Goal: Information Seeking & Learning: Learn about a topic

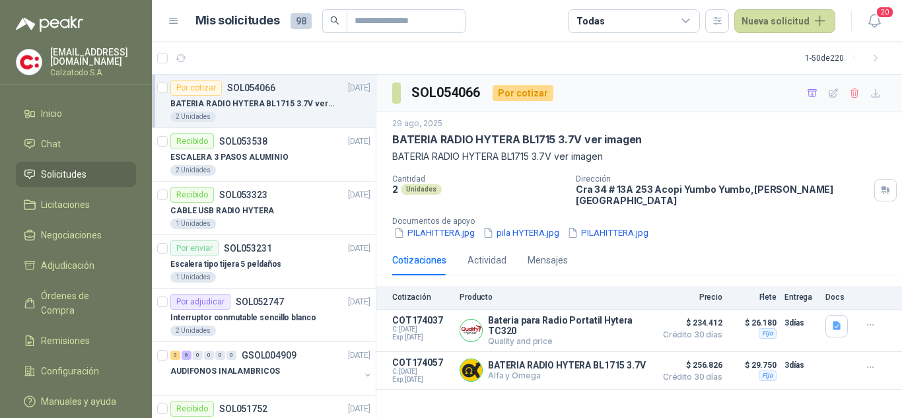
click at [80, 167] on span "Solicitudes" at bounding box center [64, 174] width 46 height 15
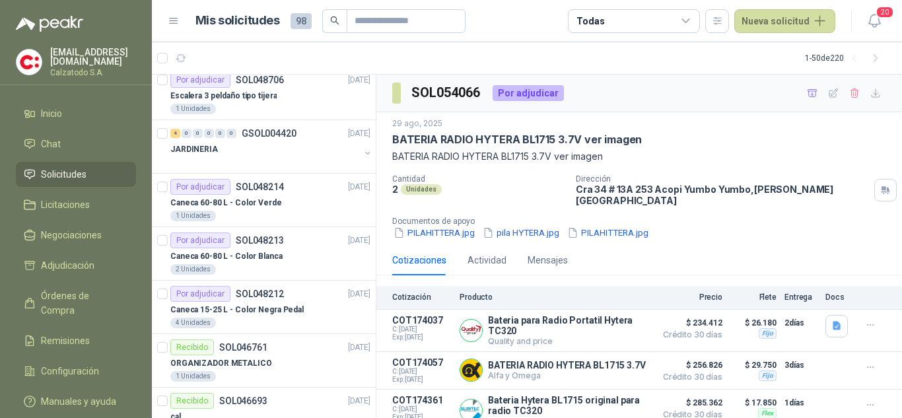
scroll to position [726, 0]
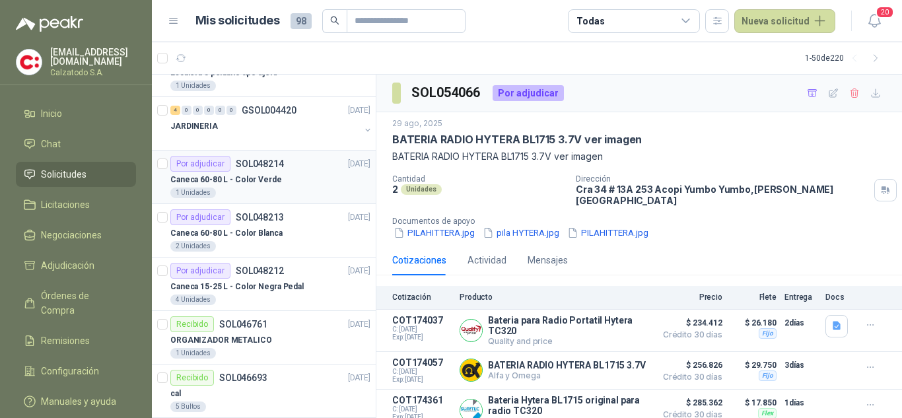
click at [272, 183] on p "Caneca 60-80 L - Color Verde" at bounding box center [226, 180] width 112 height 13
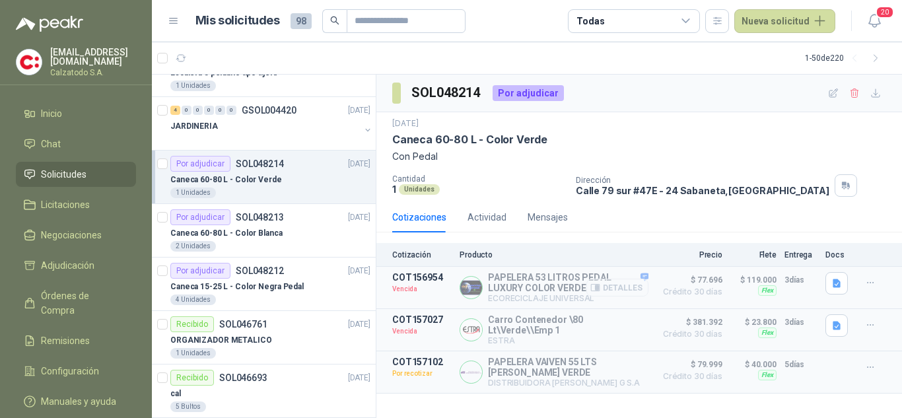
click at [622, 286] on button "Detalles" at bounding box center [617, 288] width 62 height 18
click at [637, 288] on button "Detalles" at bounding box center [617, 288] width 62 height 18
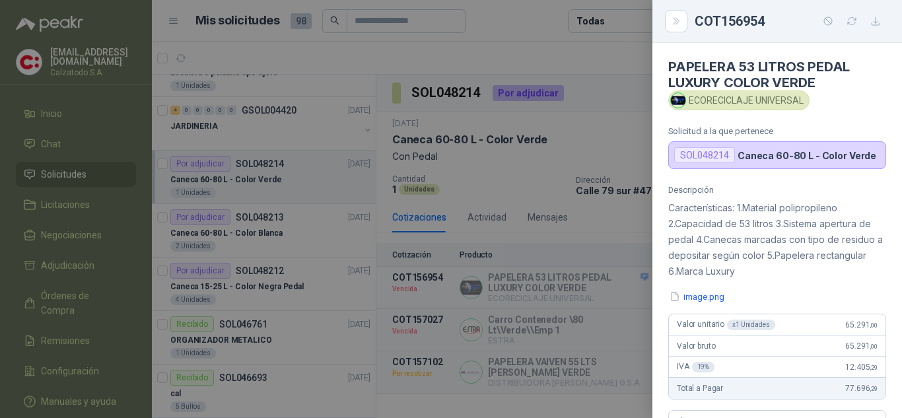
scroll to position [358, 0]
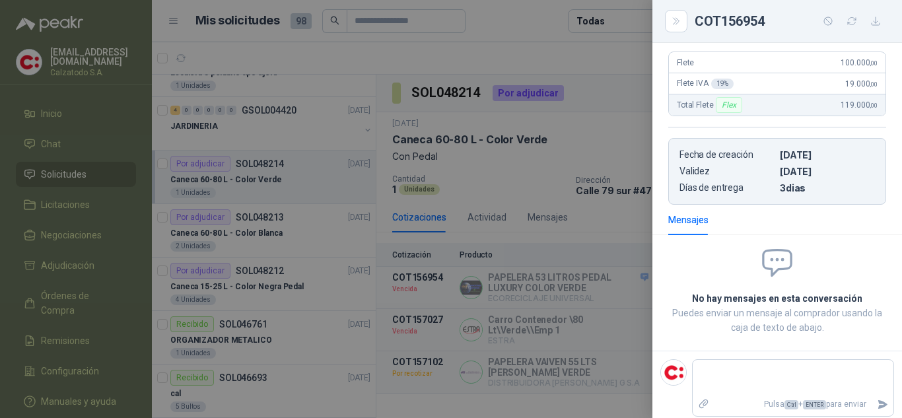
click at [567, 226] on div at bounding box center [451, 209] width 902 height 418
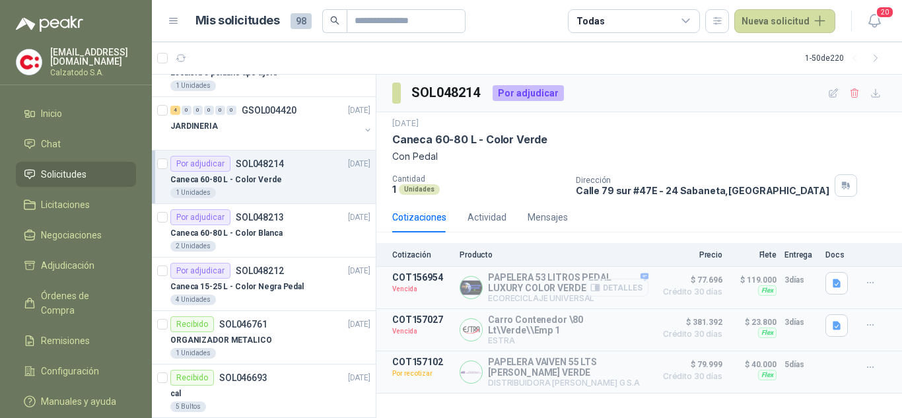
click at [625, 290] on button "Detalles" at bounding box center [617, 288] width 62 height 18
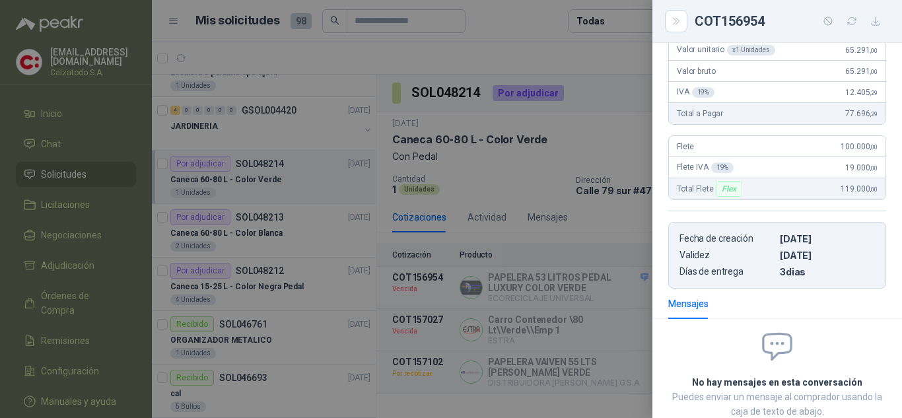
scroll to position [94, 0]
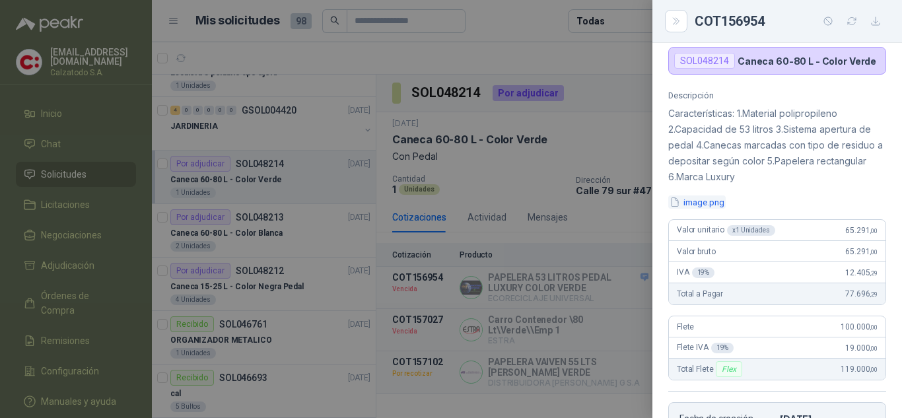
click at [691, 203] on button "image.png" at bounding box center [696, 202] width 57 height 14
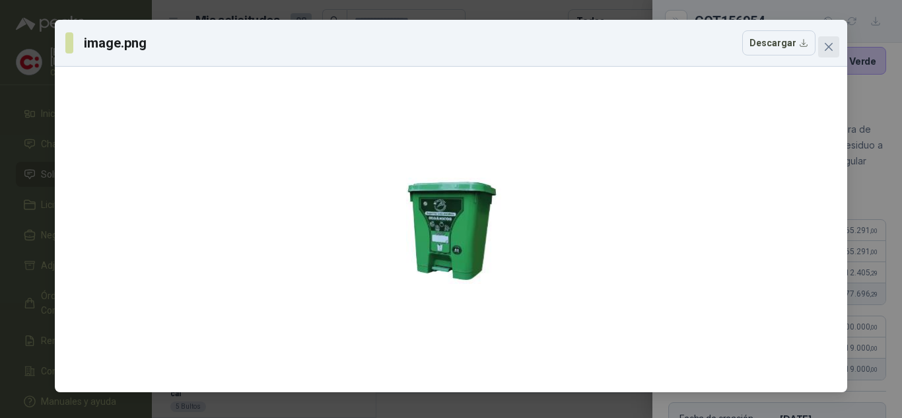
click at [833, 44] on icon "close" at bounding box center [828, 47] width 11 height 11
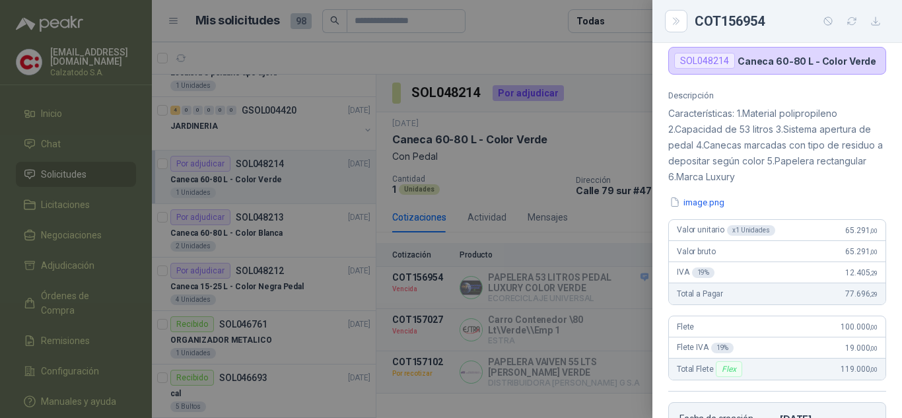
click at [522, 176] on div at bounding box center [451, 209] width 902 height 418
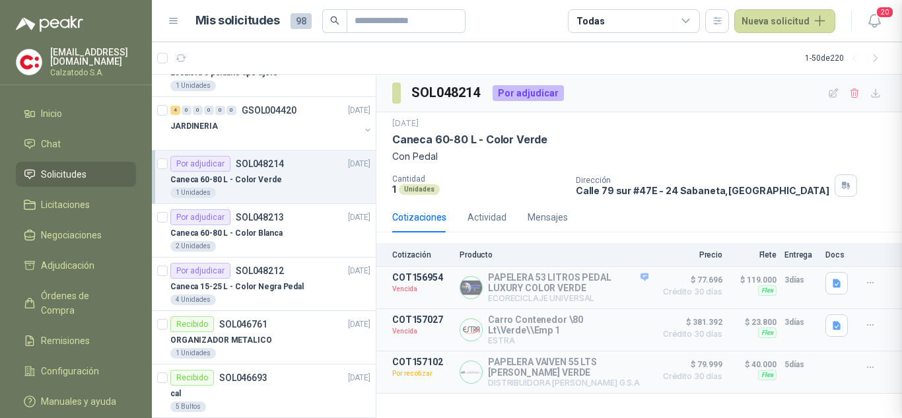
scroll to position [365, 0]
click at [238, 232] on p "Caneca 60-80 L - Color Blanca" at bounding box center [226, 233] width 112 height 13
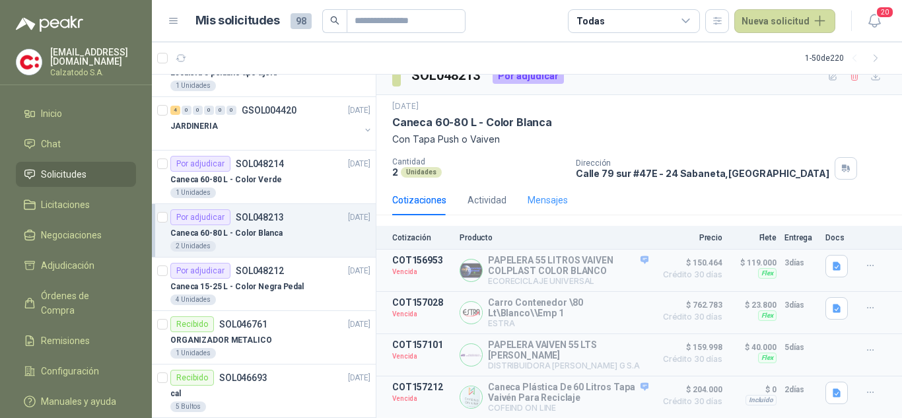
scroll to position [22, 0]
click at [259, 281] on p "Caneca 15-25 L - Color Negra Pedal" at bounding box center [236, 287] width 133 height 13
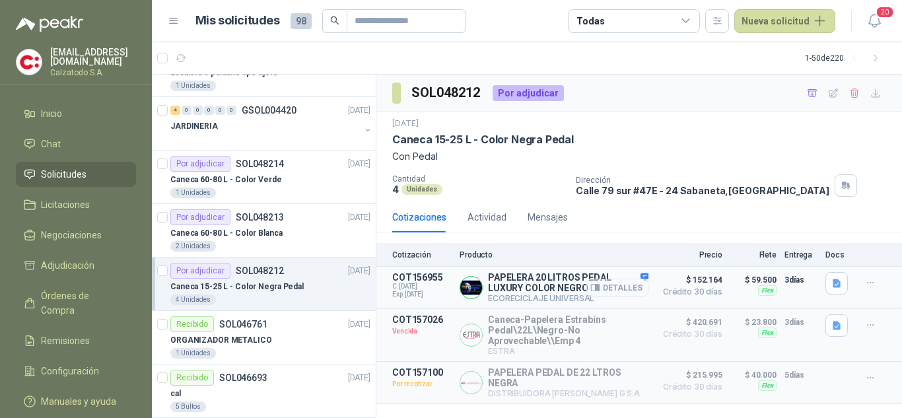
click at [612, 287] on button "Detalles" at bounding box center [617, 288] width 62 height 18
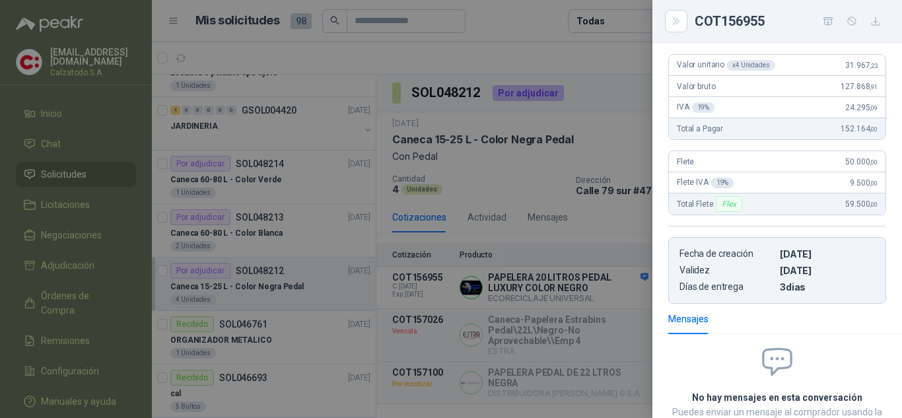
scroll to position [94, 0]
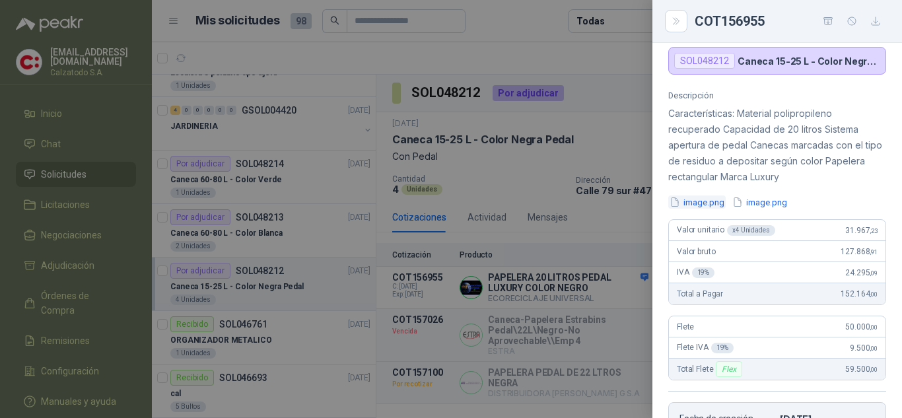
click at [695, 201] on button "image.png" at bounding box center [696, 202] width 57 height 14
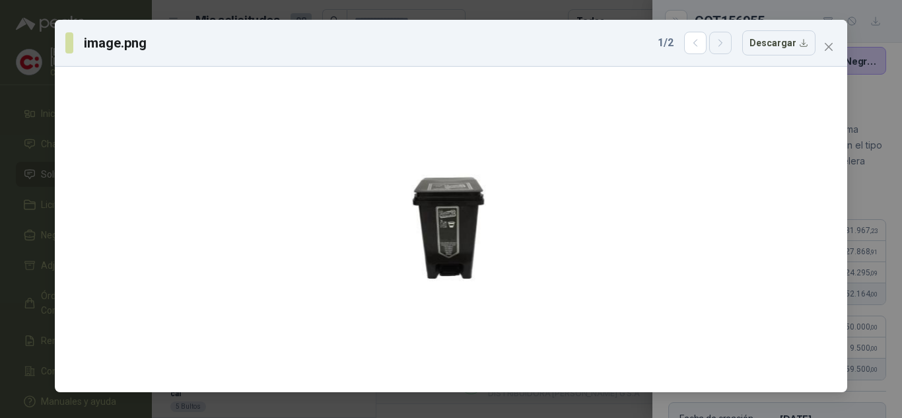
click at [731, 43] on button "button" at bounding box center [720, 43] width 22 height 22
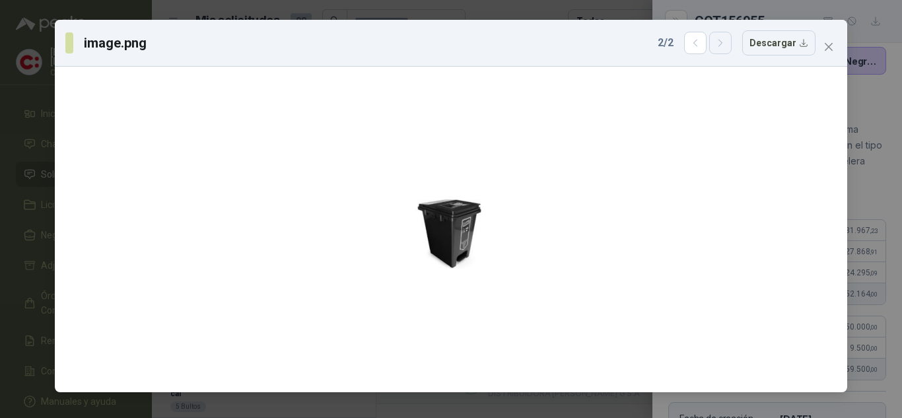
click at [725, 43] on icon "button" at bounding box center [720, 43] width 11 height 11
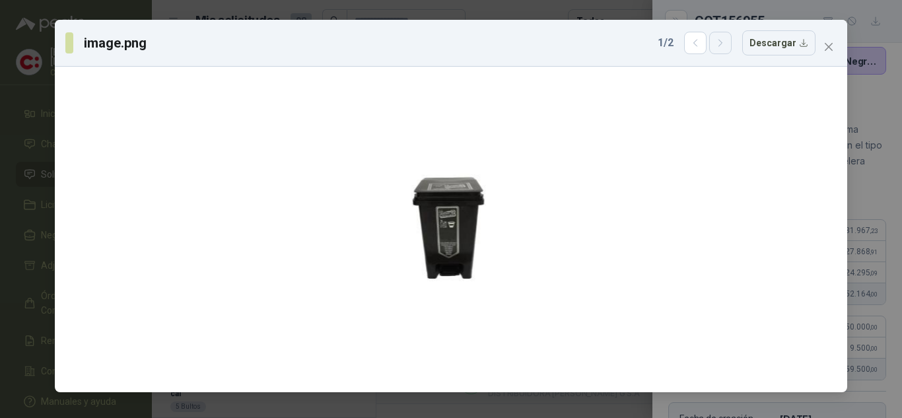
click at [725, 43] on icon "button" at bounding box center [720, 43] width 11 height 11
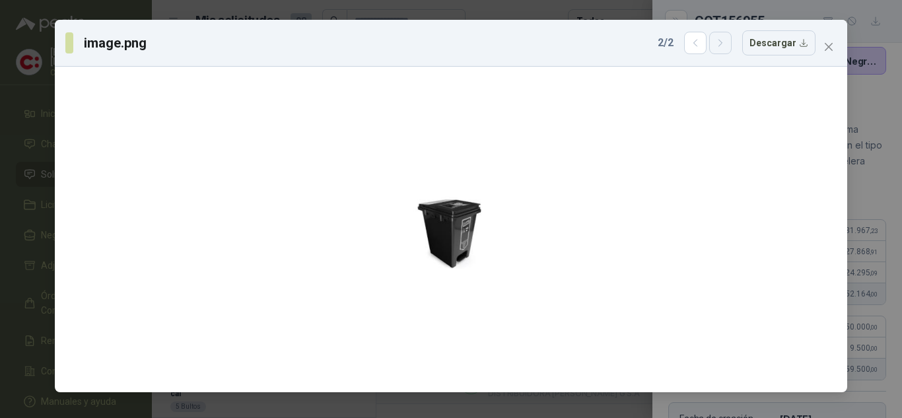
click at [725, 43] on icon "button" at bounding box center [720, 43] width 11 height 11
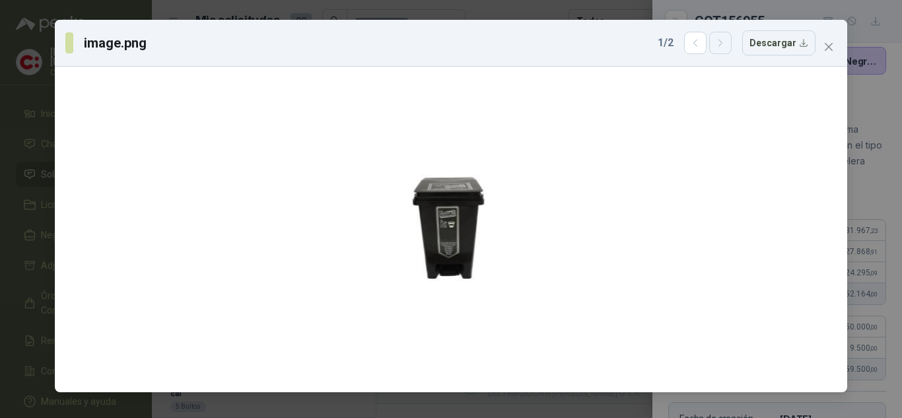
click at [725, 43] on icon "button" at bounding box center [720, 43] width 11 height 11
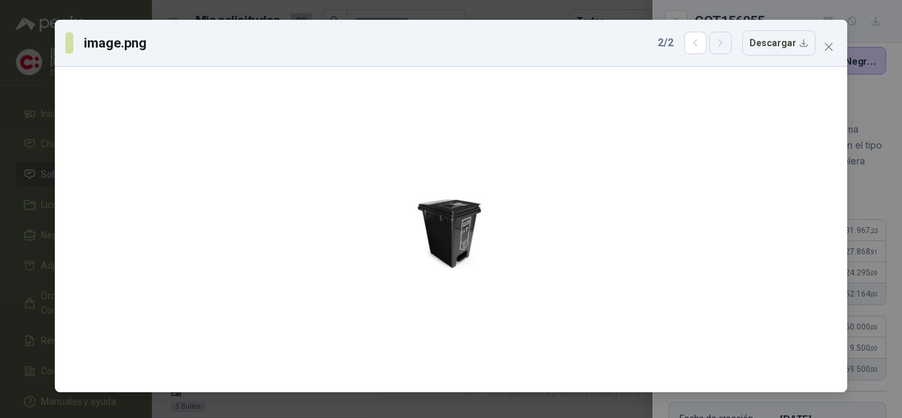
click at [725, 43] on icon "button" at bounding box center [720, 43] width 11 height 11
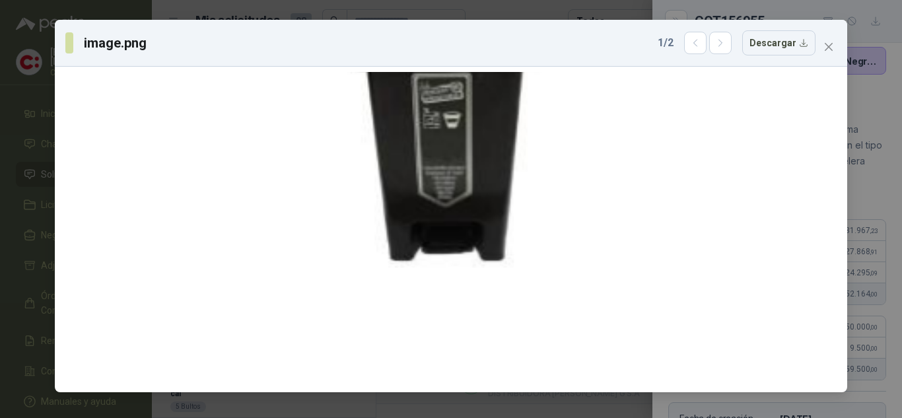
click at [871, 195] on div "image.png 1 / 2 Descargar" at bounding box center [451, 209] width 902 height 418
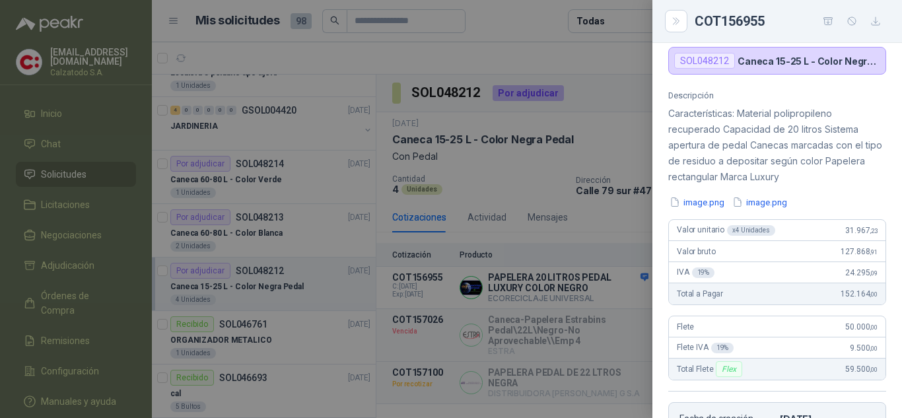
click at [630, 218] on div at bounding box center [451, 209] width 902 height 418
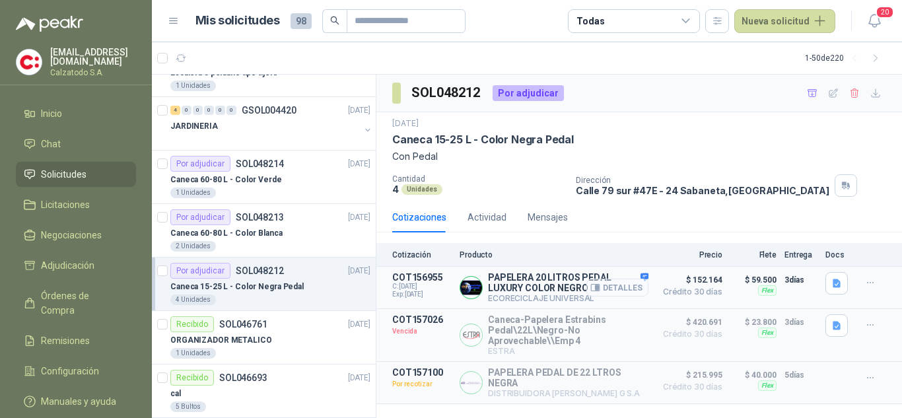
click at [628, 288] on button "Detalles" at bounding box center [617, 288] width 62 height 18
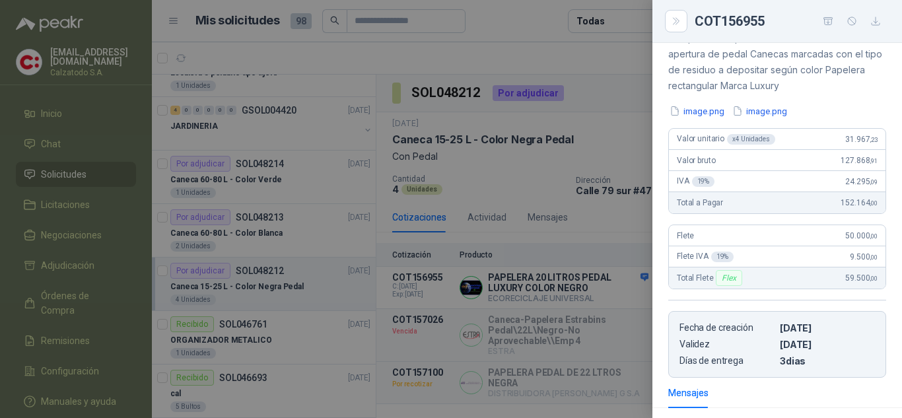
scroll to position [167, 0]
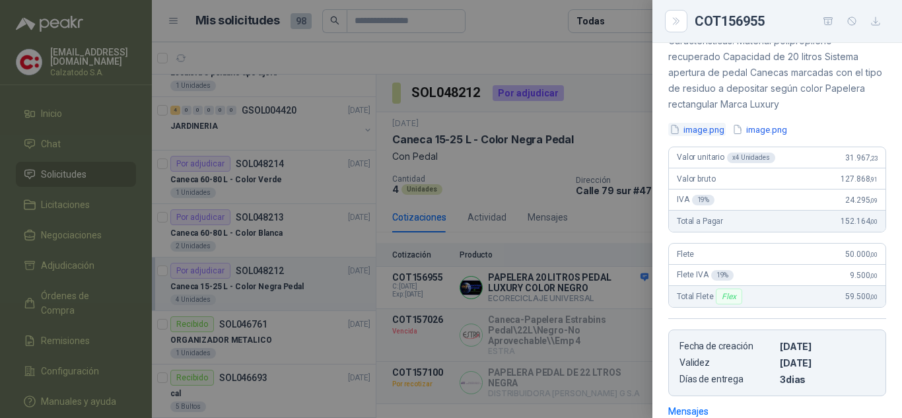
click at [702, 129] on button "image.png" at bounding box center [696, 130] width 57 height 14
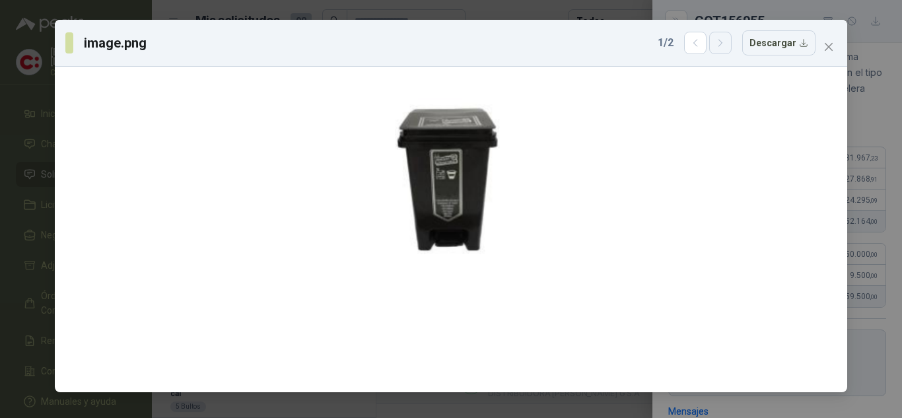
click at [726, 45] on icon "button" at bounding box center [720, 43] width 11 height 11
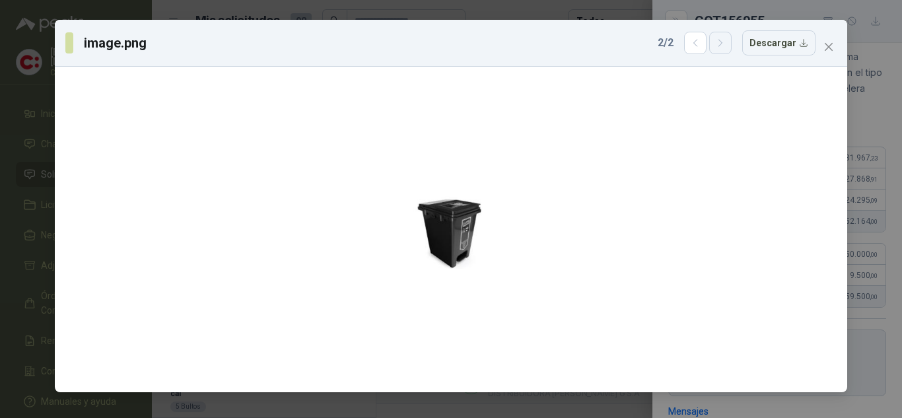
click at [726, 45] on icon "button" at bounding box center [720, 43] width 11 height 11
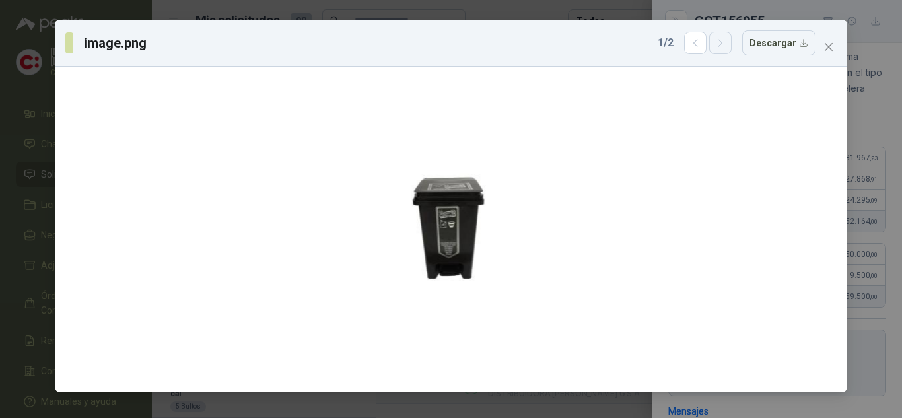
click at [726, 46] on icon "button" at bounding box center [720, 43] width 11 height 11
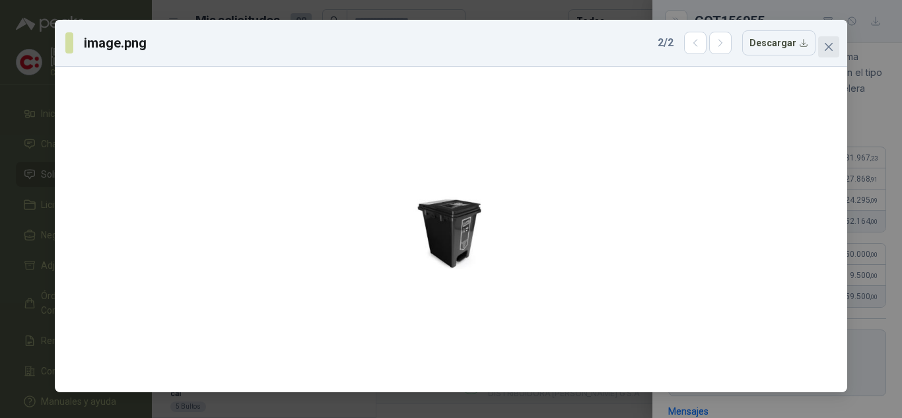
click at [829, 41] on button "Close" at bounding box center [828, 46] width 21 height 21
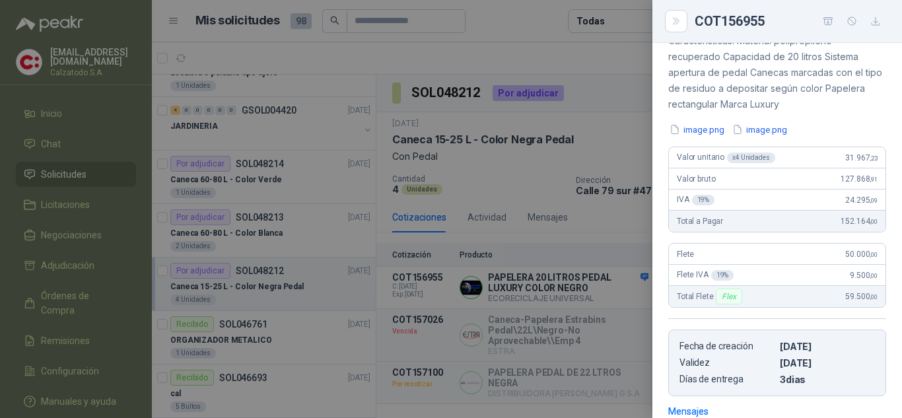
scroll to position [35, 0]
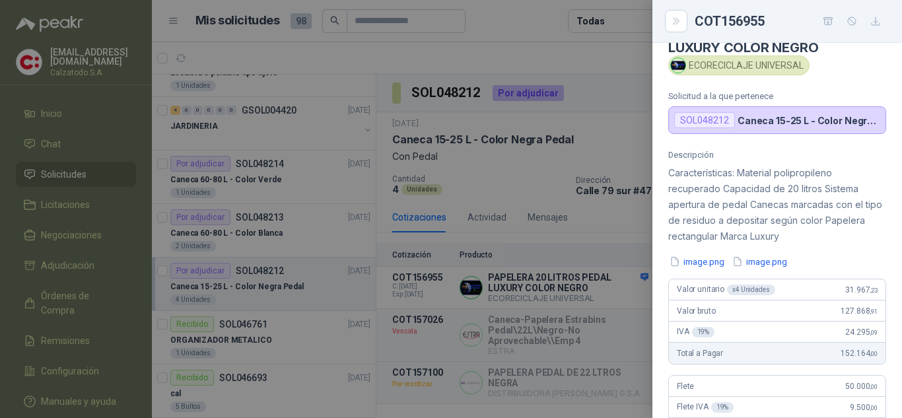
click at [580, 220] on div at bounding box center [451, 209] width 902 height 418
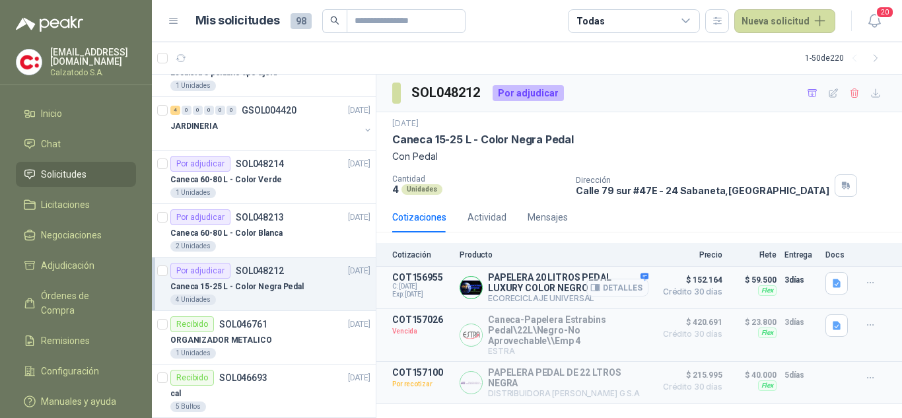
click at [627, 281] on button "Detalles" at bounding box center [617, 288] width 62 height 18
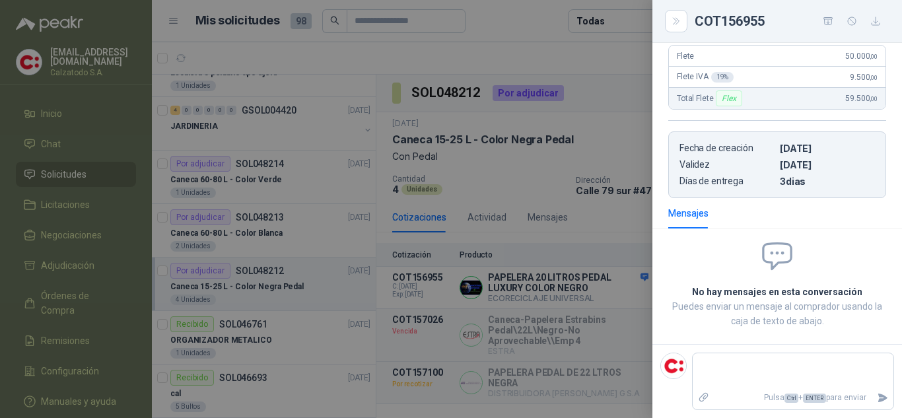
scroll to position [35, 0]
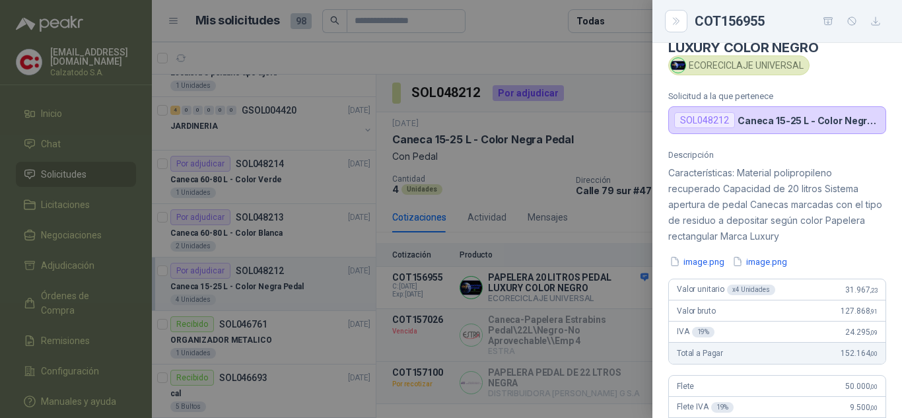
click at [281, 219] on div at bounding box center [451, 209] width 902 height 418
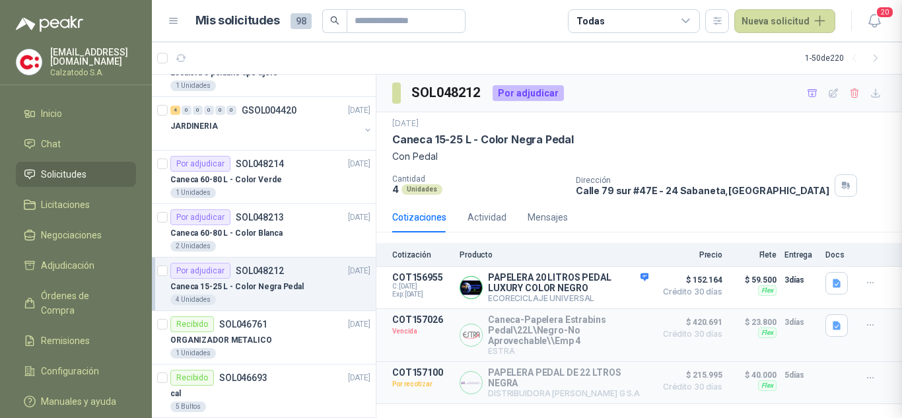
scroll to position [365, 0]
click at [277, 180] on div "Caneca 60-80 L - Color Verde" at bounding box center [270, 180] width 200 height 16
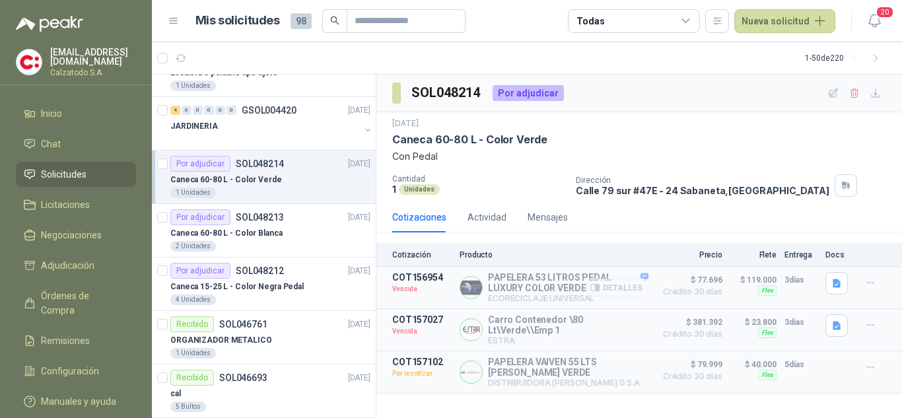
click at [636, 279] on button "Detalles" at bounding box center [617, 288] width 62 height 18
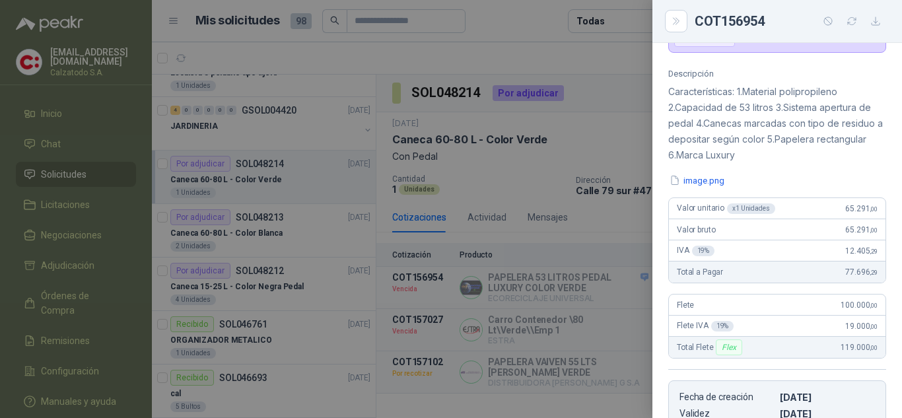
scroll to position [94, 0]
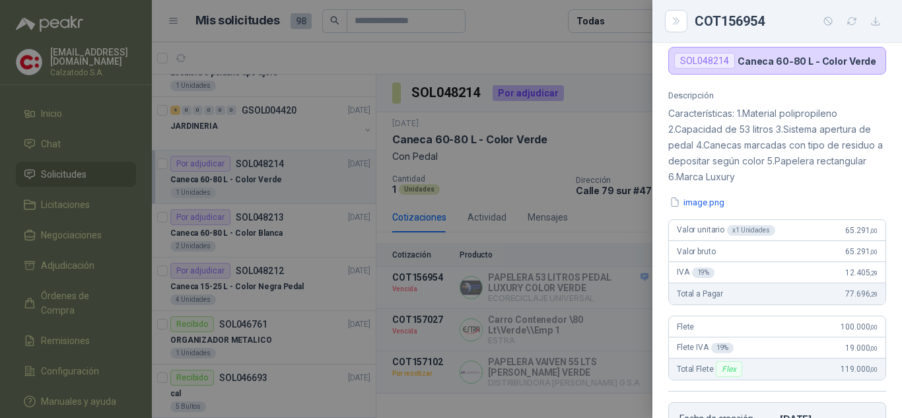
click at [533, 172] on div at bounding box center [451, 209] width 902 height 418
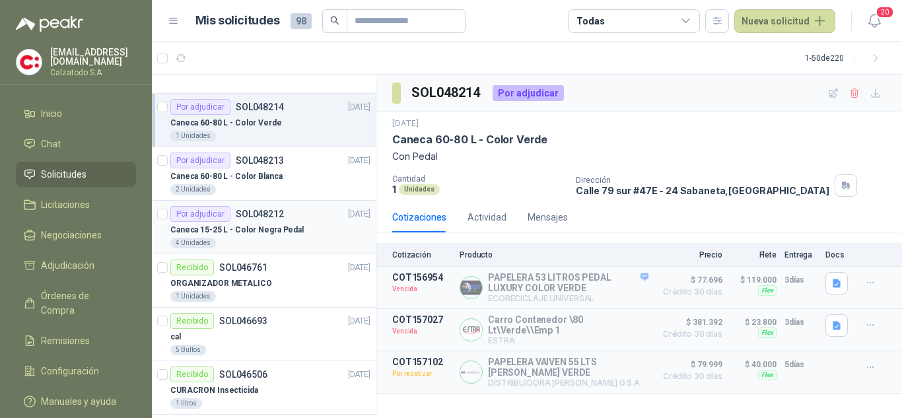
scroll to position [792, 0]
